Goal: Task Accomplishment & Management: Complete application form

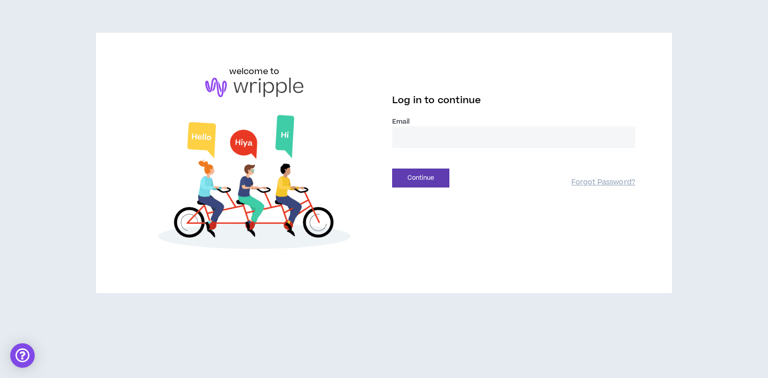
click at [505, 147] on input "email" at bounding box center [513, 137] width 243 height 22
type input "**********"
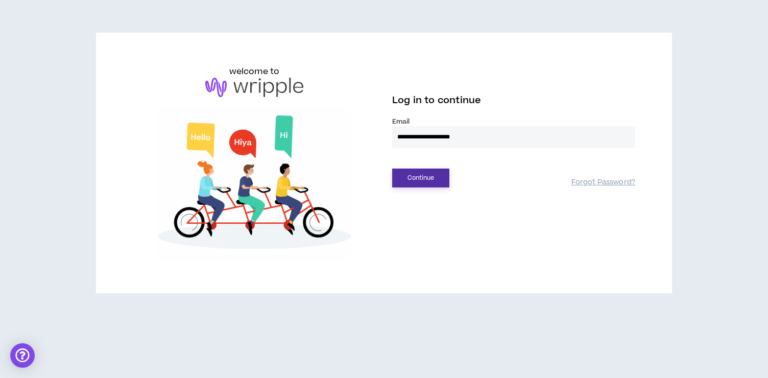
click at [435, 173] on button "Continue" at bounding box center [420, 178] width 57 height 19
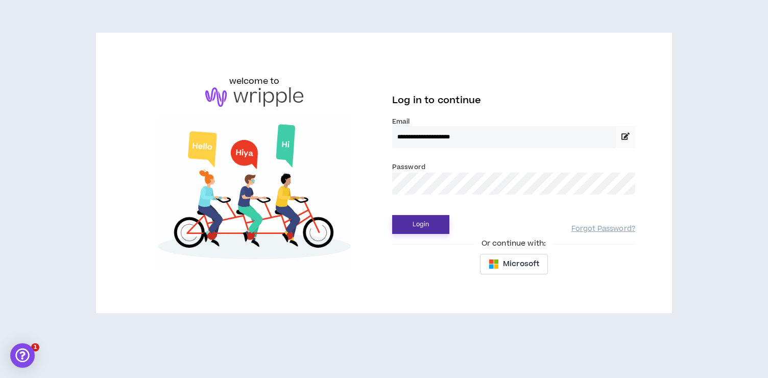
click at [424, 223] on button "Login" at bounding box center [420, 224] width 57 height 19
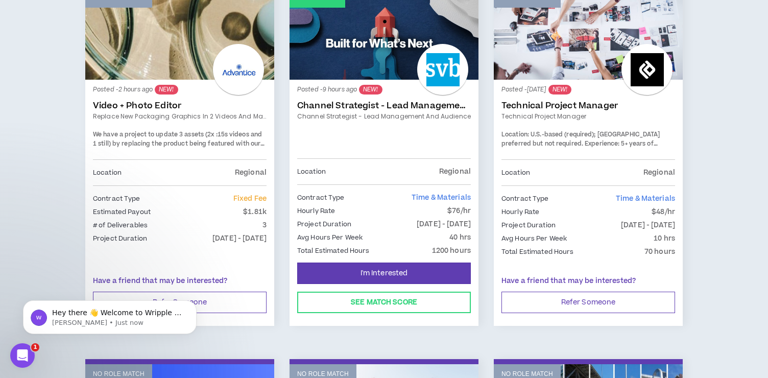
scroll to position [224, 0]
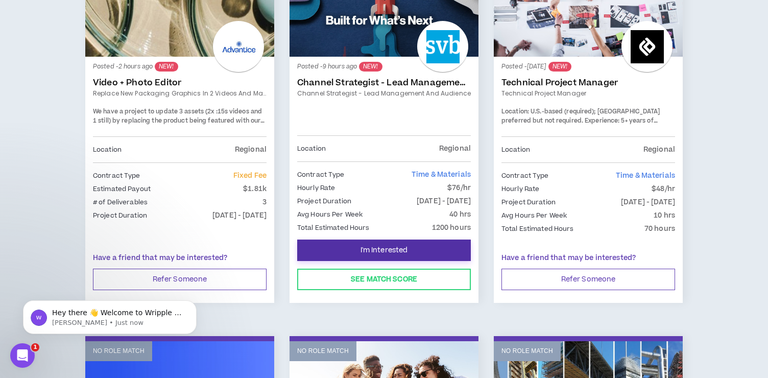
click at [390, 250] on span "I'm Interested" at bounding box center [385, 251] width 48 height 10
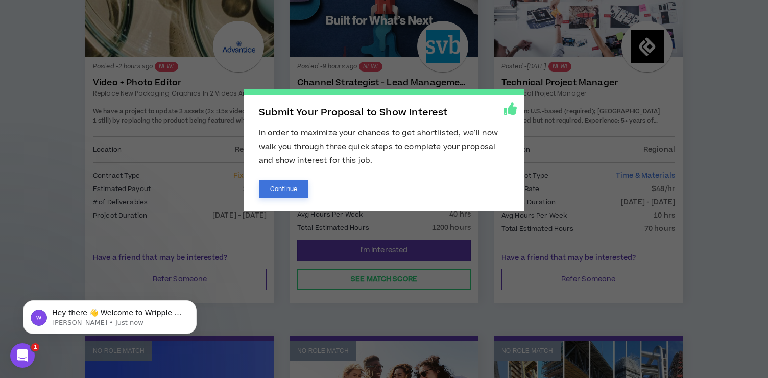
click at [305, 191] on button "Continue" at bounding box center [284, 189] width 50 height 18
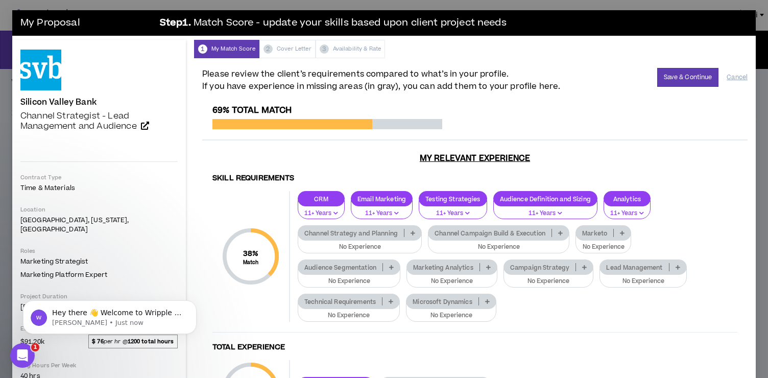
click at [554, 66] on div "Please review the client’s requirements compared to what’s in your profile. If …" at bounding box center [475, 304] width 562 height 493
